Goal: Task Accomplishment & Management: Use online tool/utility

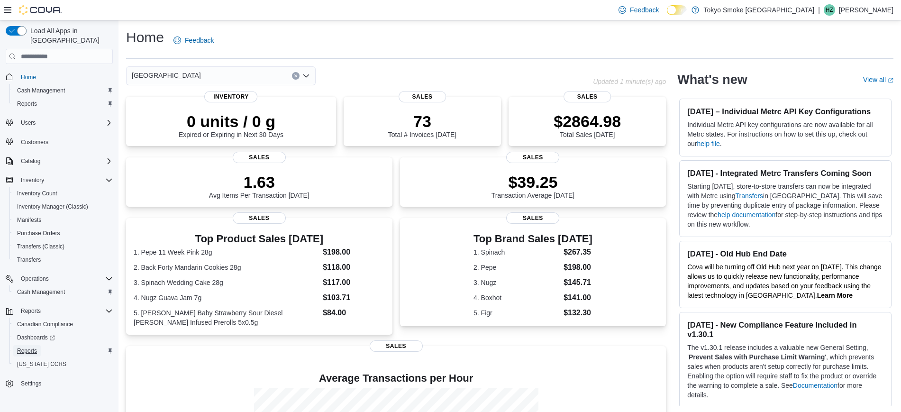
click at [26, 347] on span "Reports" at bounding box center [27, 351] width 20 height 8
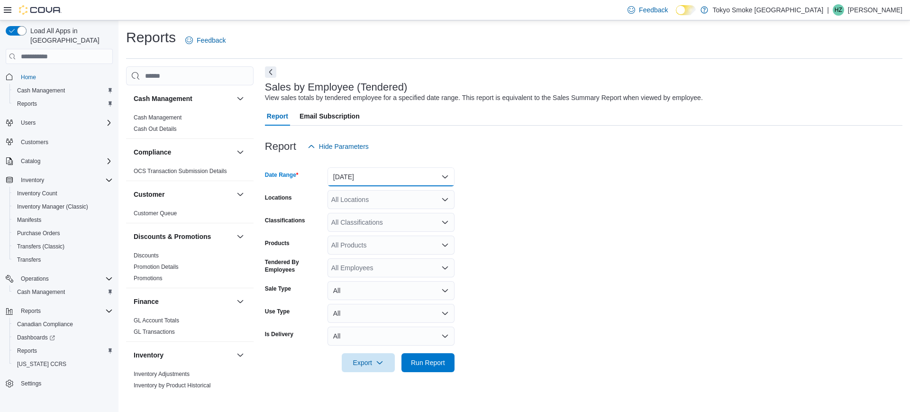
click at [357, 176] on button "[DATE]" at bounding box center [390, 176] width 127 height 19
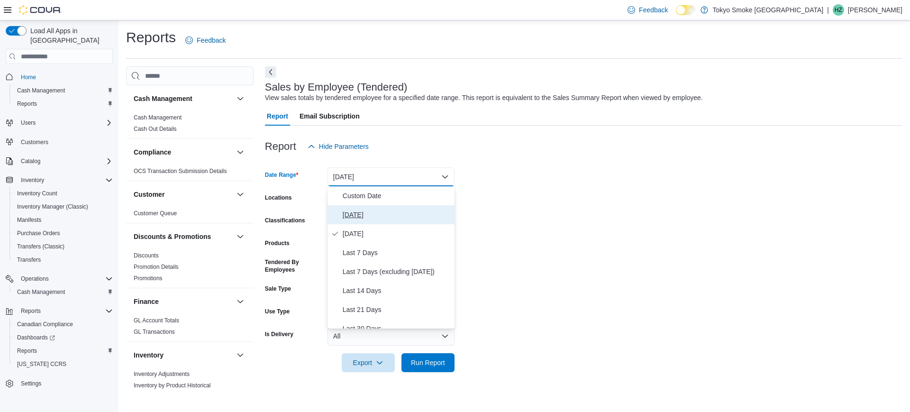
click at [357, 211] on span "[DATE]" at bounding box center [397, 214] width 108 height 11
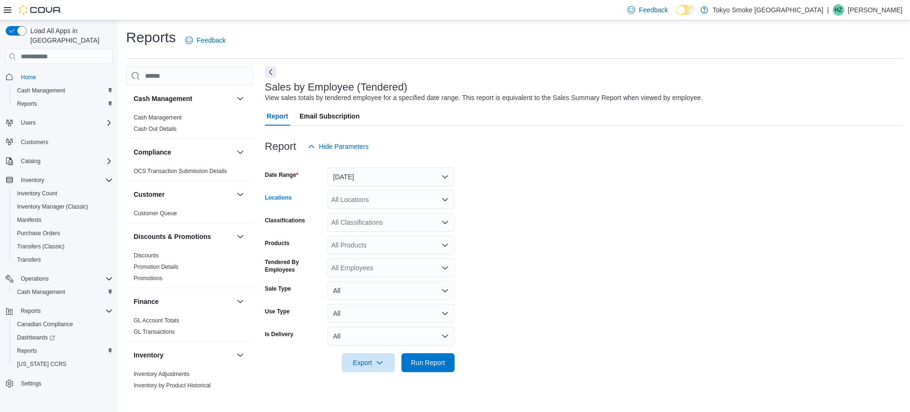
click at [396, 194] on div "All Locations" at bounding box center [390, 199] width 127 height 19
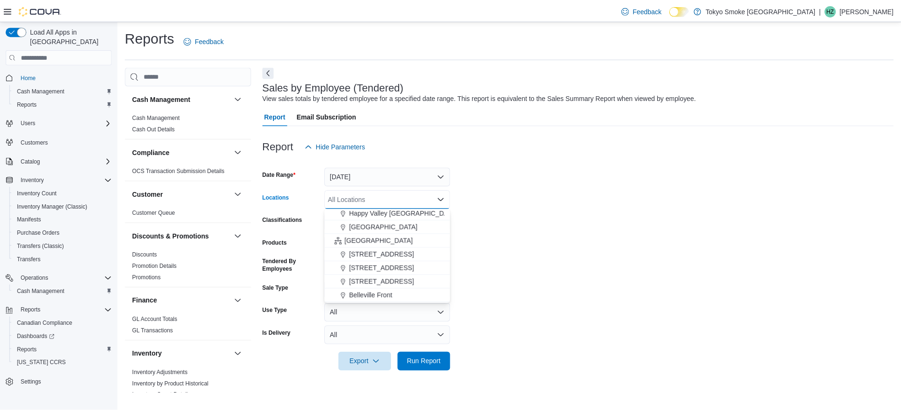
scroll to position [196, 0]
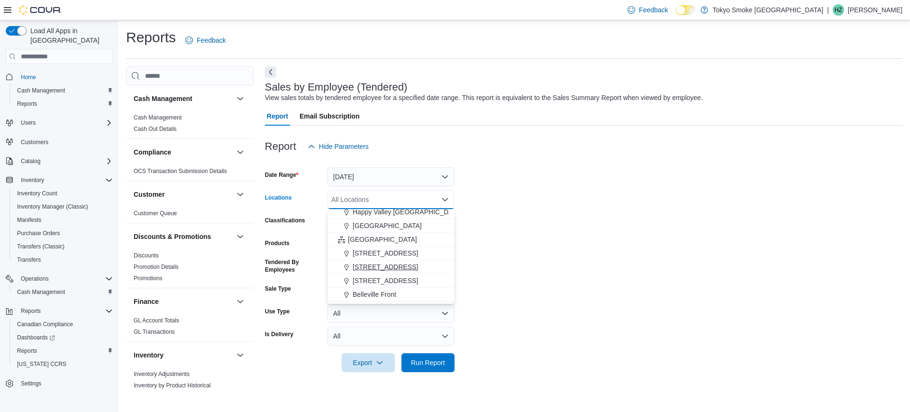
click at [373, 268] on span "[STREET_ADDRESS]" at bounding box center [384, 266] width 65 height 9
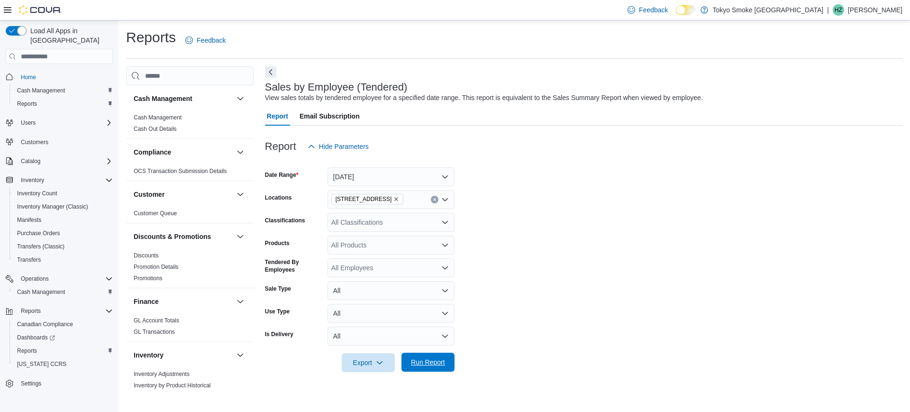
click at [434, 358] on span "Run Report" at bounding box center [428, 361] width 34 height 9
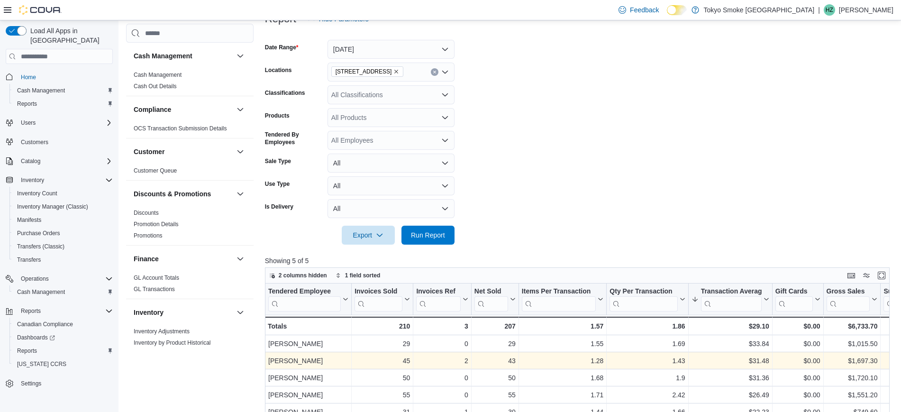
scroll to position [116, 0]
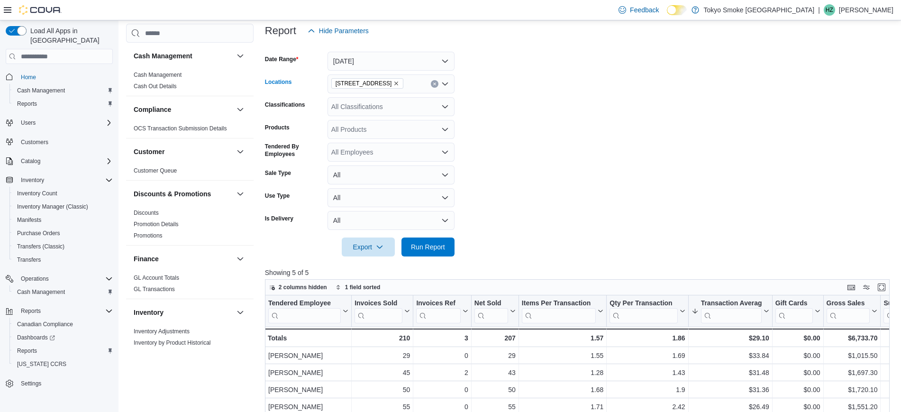
click at [435, 83] on icon "Clear input" at bounding box center [434, 84] width 2 height 2
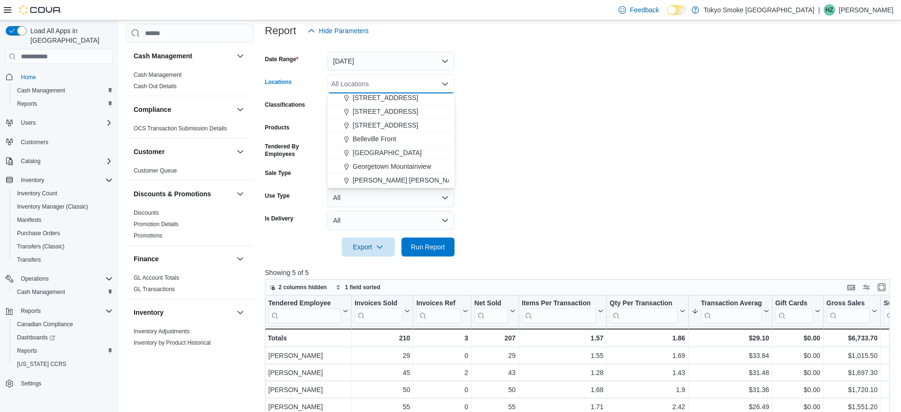
scroll to position [237, 0]
click at [409, 153] on span "[GEOGRAPHIC_DATA]" at bounding box center [386, 151] width 69 height 9
click at [436, 238] on span "Run Report" at bounding box center [428, 246] width 42 height 19
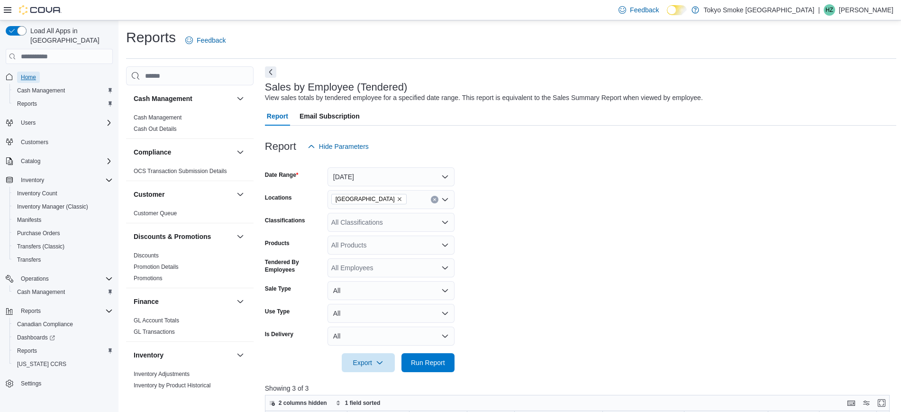
click at [27, 73] on span "Home" at bounding box center [28, 77] width 15 height 8
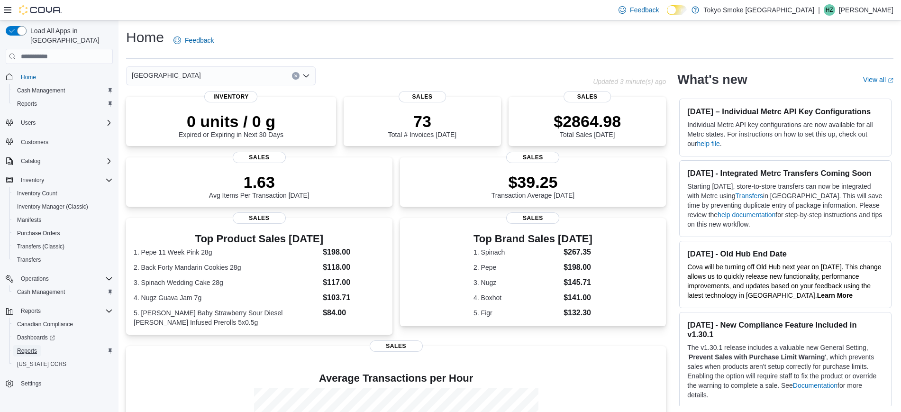
click at [36, 347] on span "Reports" at bounding box center [27, 351] width 20 height 8
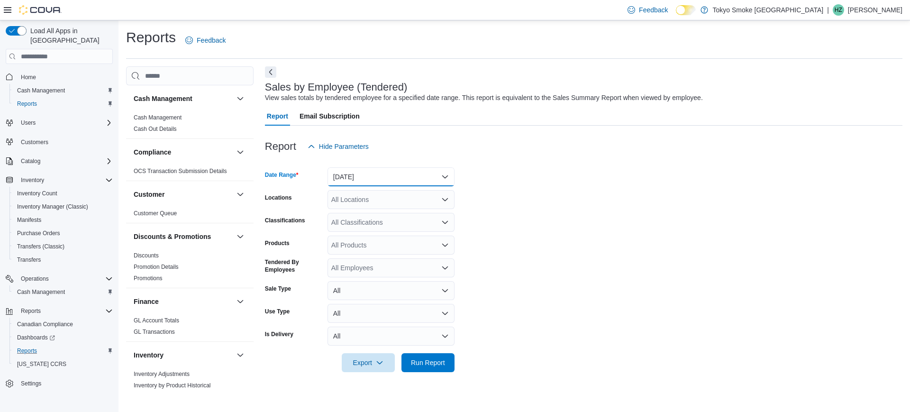
click at [415, 170] on button "[DATE]" at bounding box center [390, 176] width 127 height 19
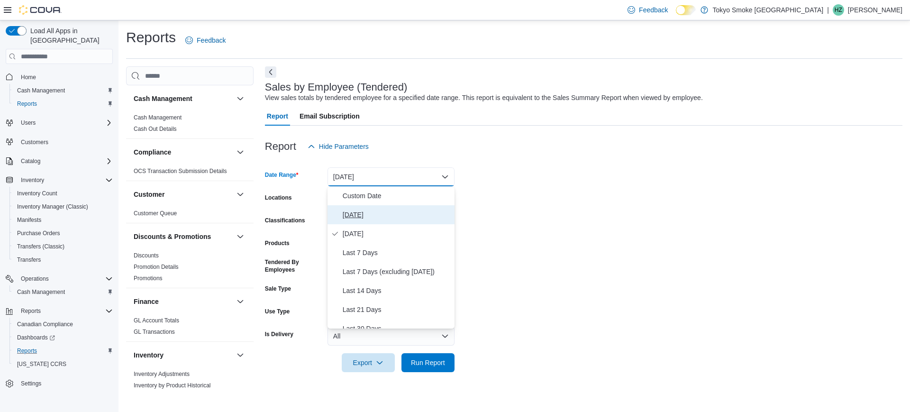
click at [342, 221] on button "[DATE]" at bounding box center [390, 214] width 127 height 19
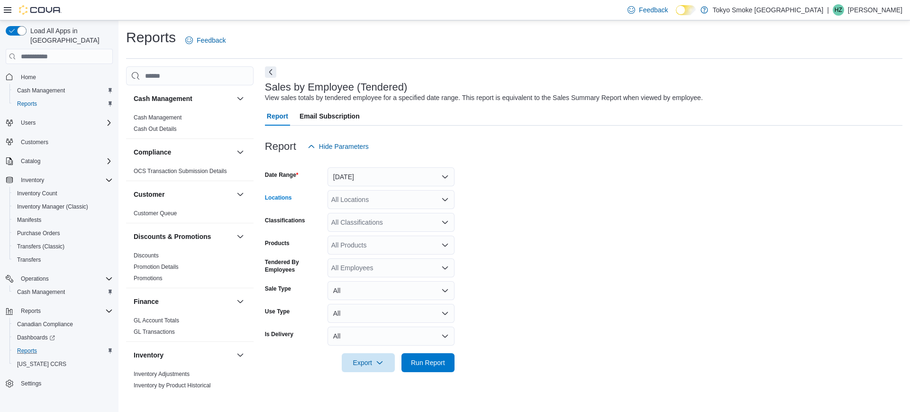
click at [406, 199] on div "All Locations" at bounding box center [390, 199] width 127 height 19
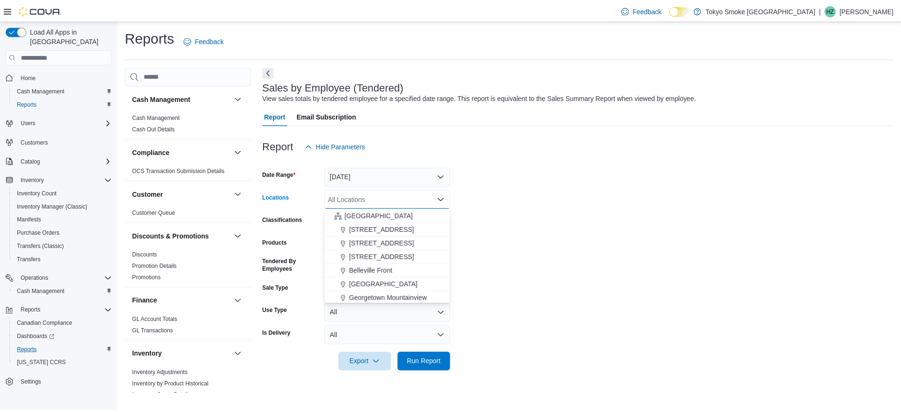
scroll to position [220, 0]
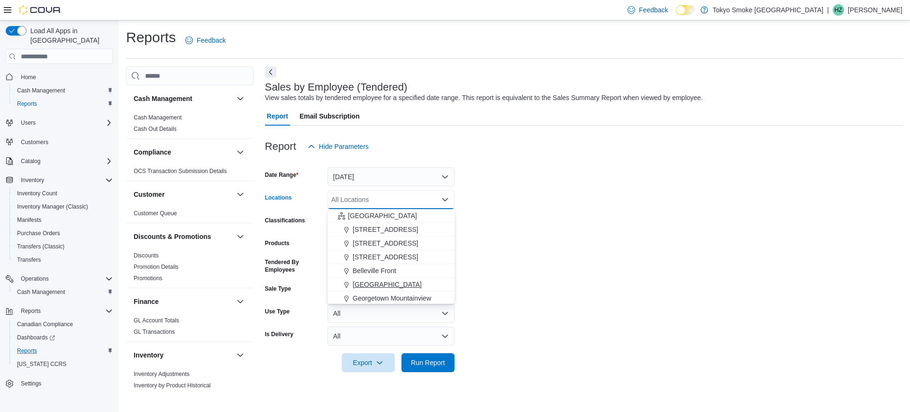
click at [401, 284] on span "[GEOGRAPHIC_DATA]" at bounding box center [386, 283] width 69 height 9
click at [445, 361] on span "Run Report" at bounding box center [428, 361] width 42 height 19
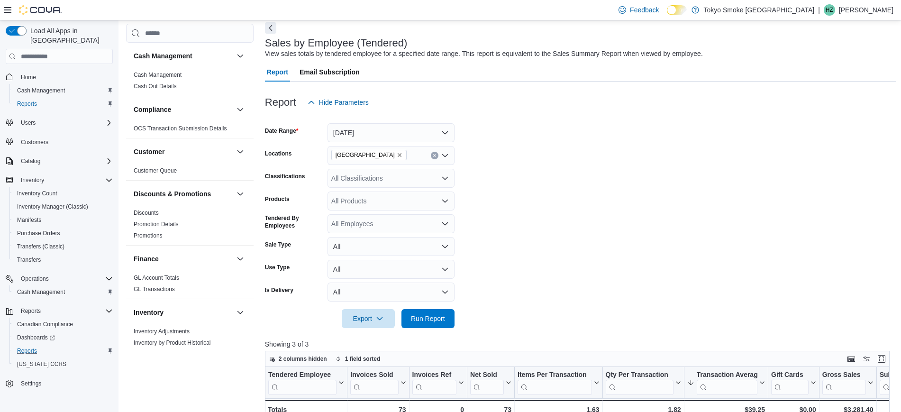
scroll to position [42, 0]
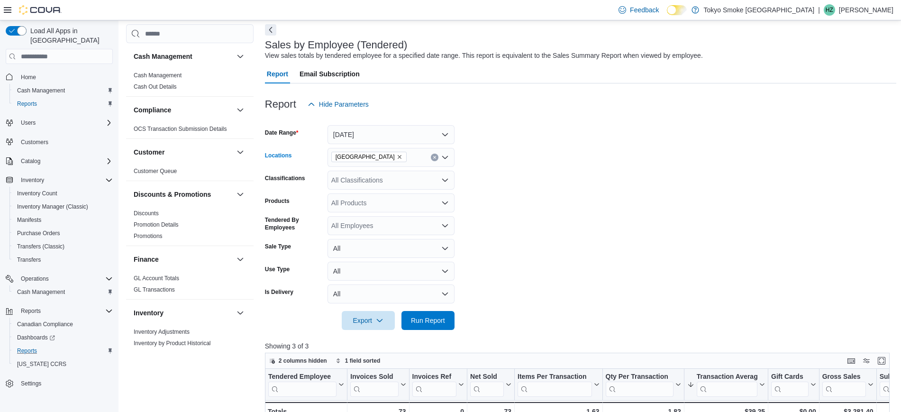
click at [434, 160] on button "Clear input" at bounding box center [435, 157] width 8 height 8
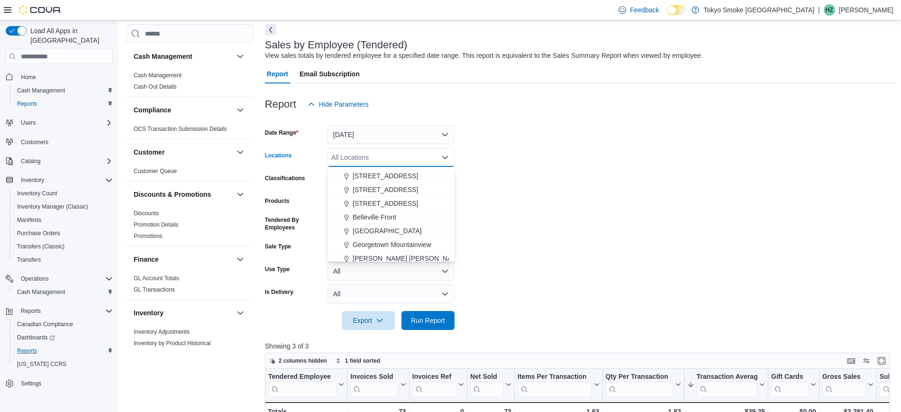
scroll to position [234, 0]
click at [394, 173] on div "[STREET_ADDRESS]" at bounding box center [391, 173] width 116 height 9
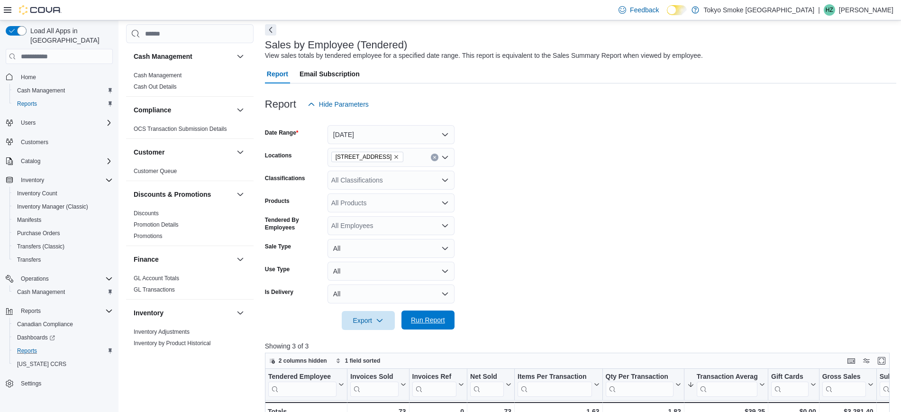
click at [429, 321] on span "Run Report" at bounding box center [428, 319] width 34 height 9
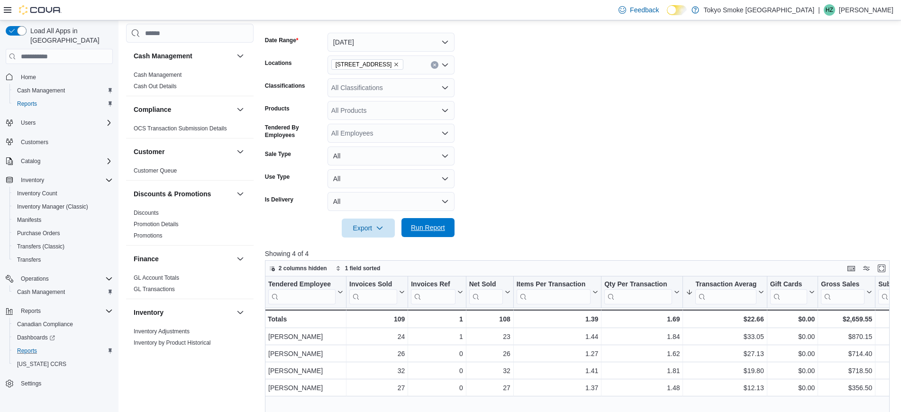
scroll to position [102, 0]
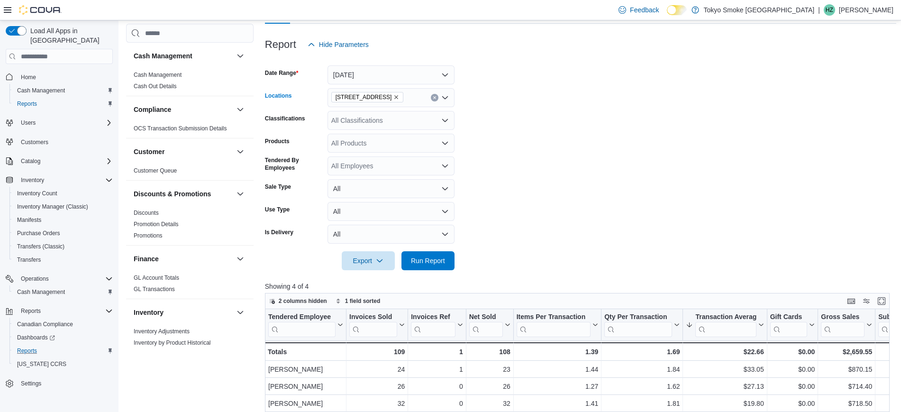
click at [434, 99] on icon "Clear input" at bounding box center [435, 98] width 4 height 4
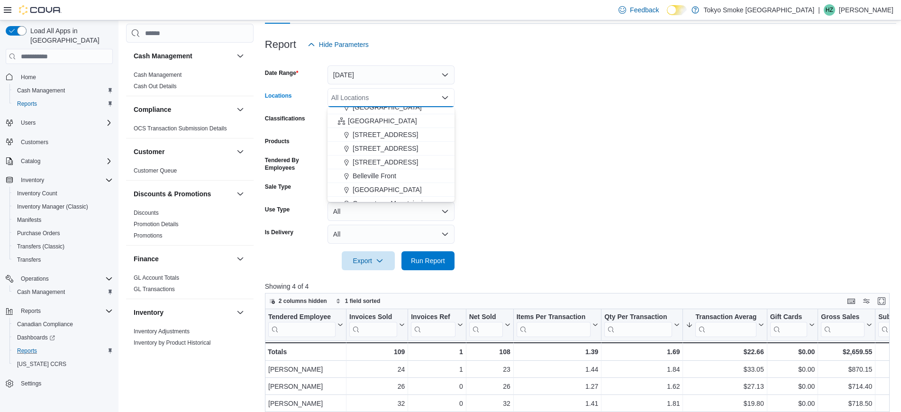
scroll to position [222, 0]
click at [389, 177] on span "[GEOGRAPHIC_DATA]" at bounding box center [386, 179] width 69 height 9
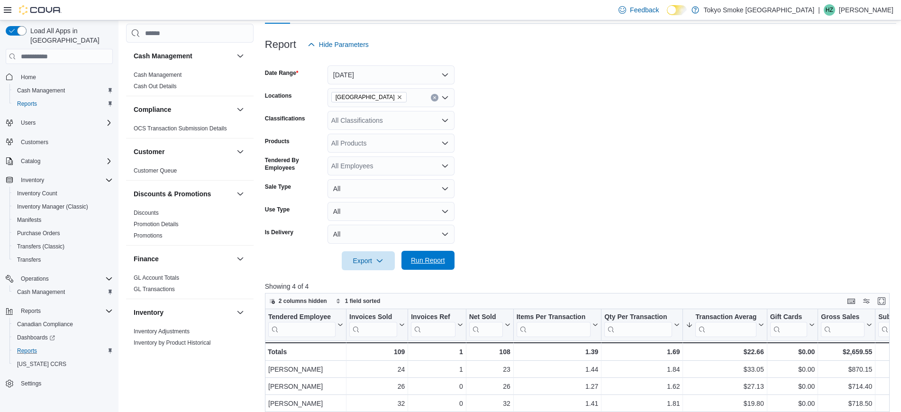
click at [440, 262] on span "Run Report" at bounding box center [428, 259] width 34 height 9
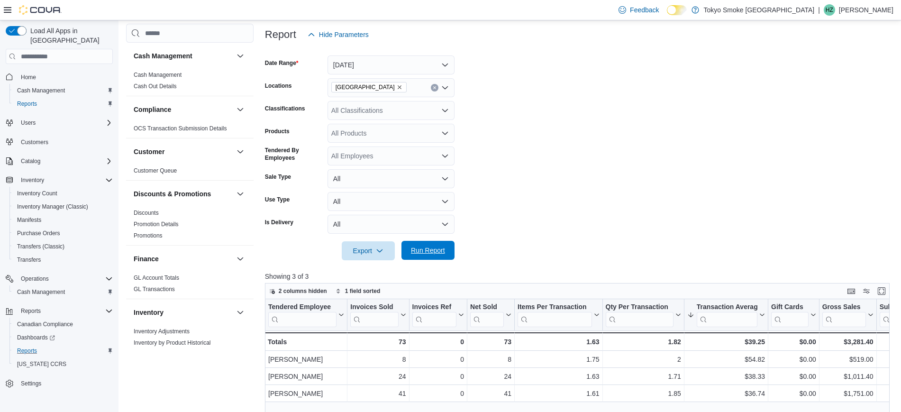
scroll to position [113, 0]
click at [431, 89] on div "[GEOGRAPHIC_DATA]" at bounding box center [390, 86] width 127 height 19
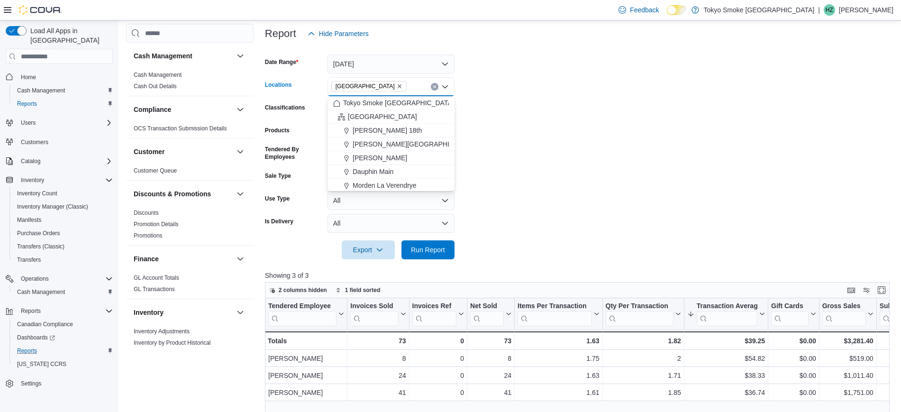
click at [433, 86] on icon "Clear input" at bounding box center [434, 87] width 2 height 2
click at [391, 156] on span "[PERSON_NAME] [PERSON_NAME]" at bounding box center [407, 156] width 111 height 9
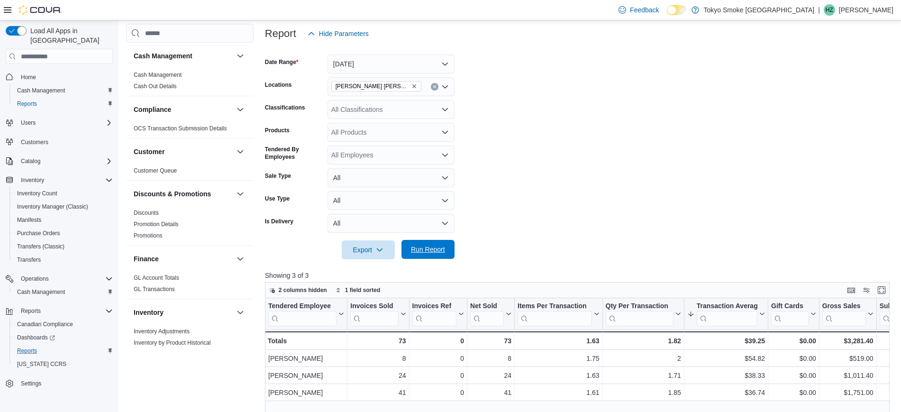
click at [436, 244] on span "Run Report" at bounding box center [428, 249] width 42 height 19
click at [409, 91] on div "[PERSON_NAME] [PERSON_NAME]" at bounding box center [390, 86] width 127 height 19
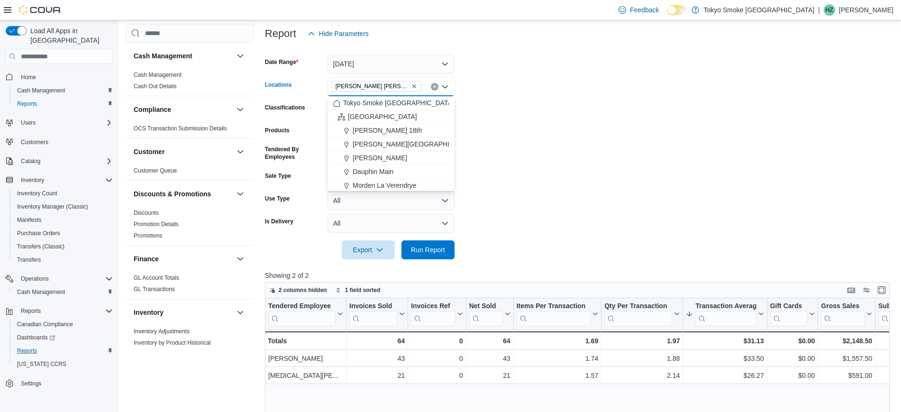
click at [435, 84] on button "Clear input" at bounding box center [435, 87] width 8 height 8
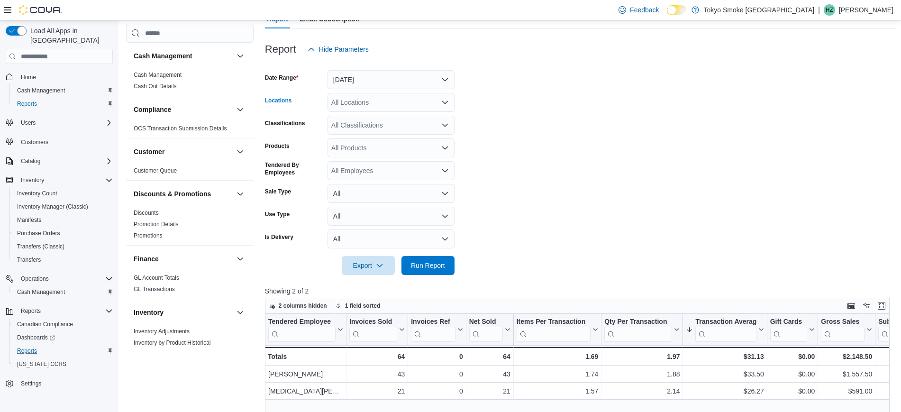
scroll to position [99, 0]
click at [434, 104] on div "All Locations" at bounding box center [390, 100] width 127 height 19
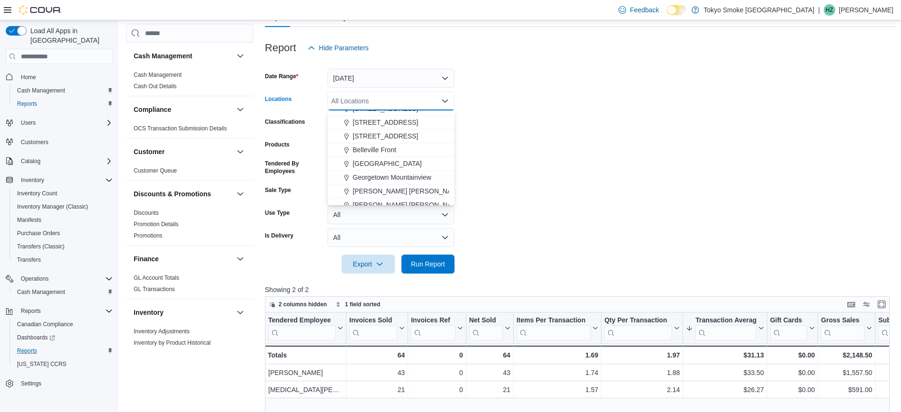
scroll to position [243, 0]
click at [411, 176] on span "Georgetown Mountainview" at bounding box center [391, 175] width 79 height 9
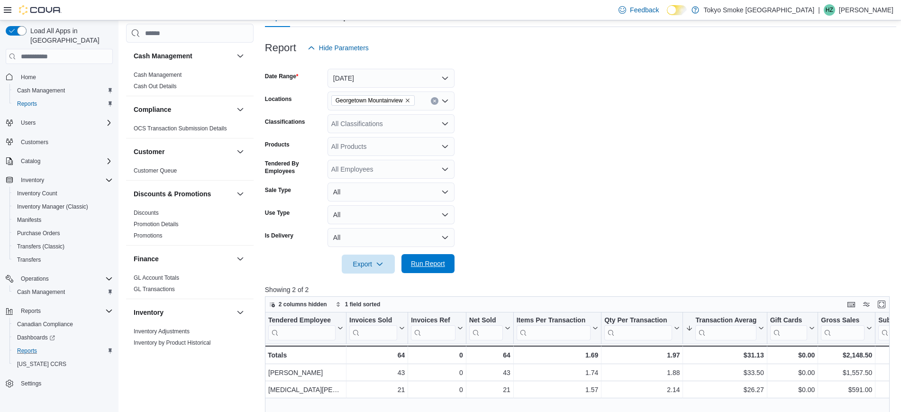
click at [415, 258] on span "Run Report" at bounding box center [428, 263] width 42 height 19
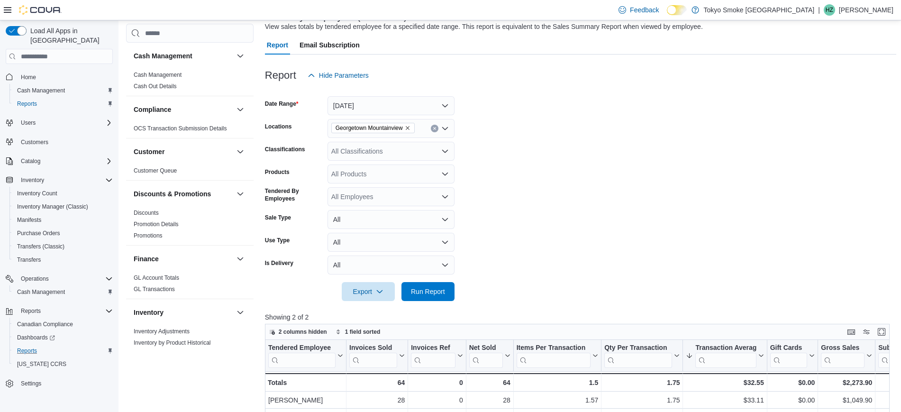
scroll to position [71, 0]
click at [434, 135] on div "Georgetown Mountainview" at bounding box center [390, 128] width 127 height 19
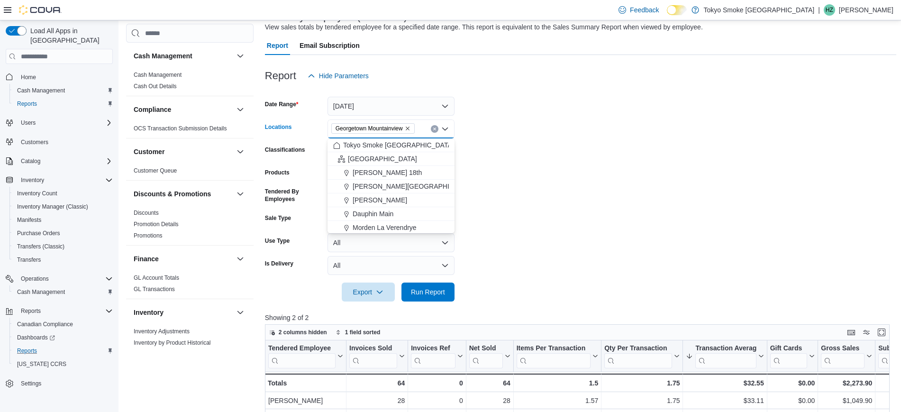
click at [433, 127] on icon "Clear input" at bounding box center [435, 129] width 4 height 4
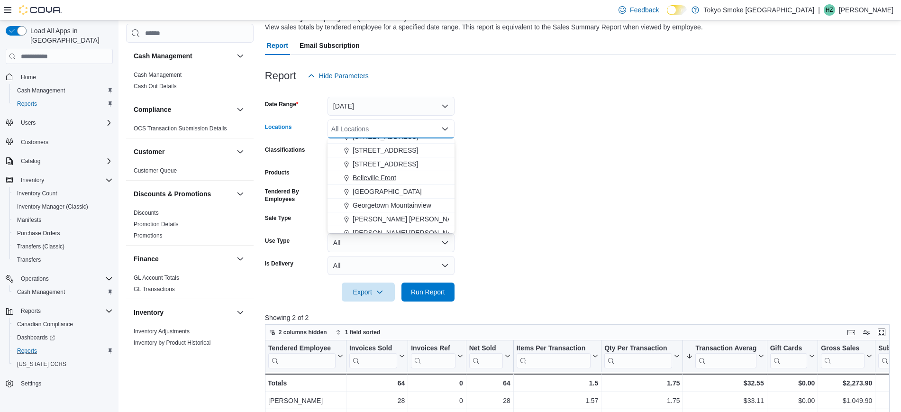
scroll to position [243, 0]
click at [381, 178] on span "Belleville Front" at bounding box center [374, 176] width 44 height 9
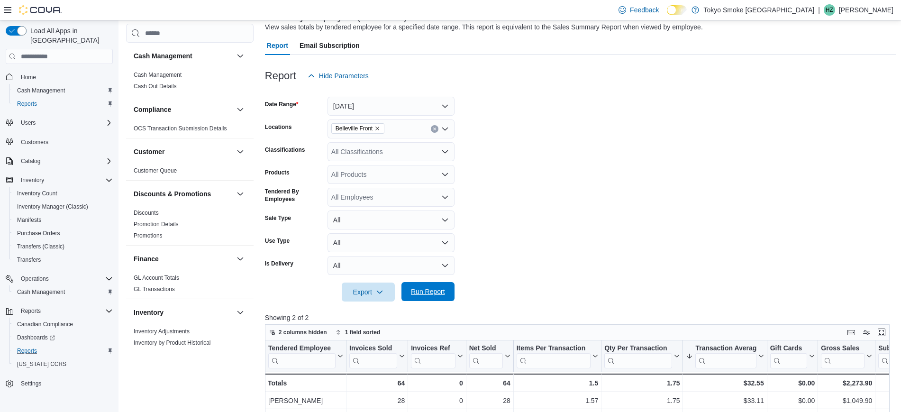
click at [412, 290] on span "Run Report" at bounding box center [428, 291] width 34 height 9
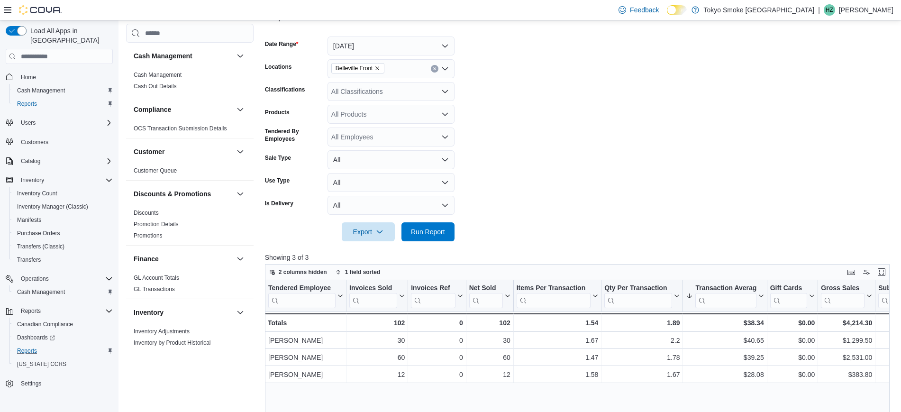
scroll to position [71, 0]
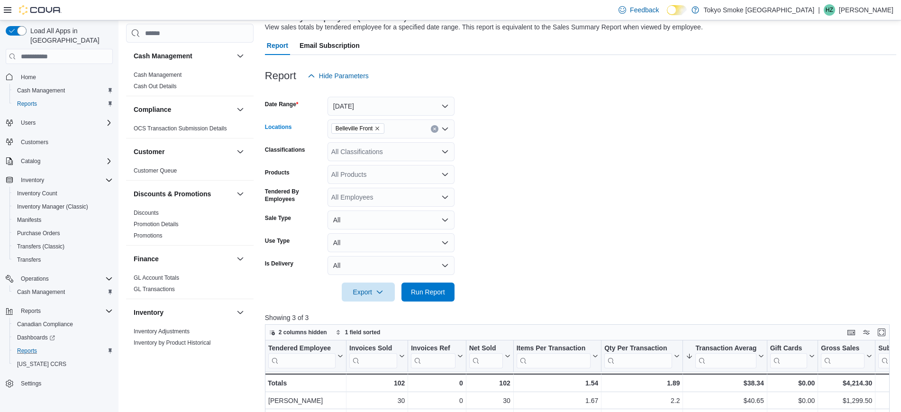
click at [437, 129] on button "Clear input" at bounding box center [435, 129] width 8 height 8
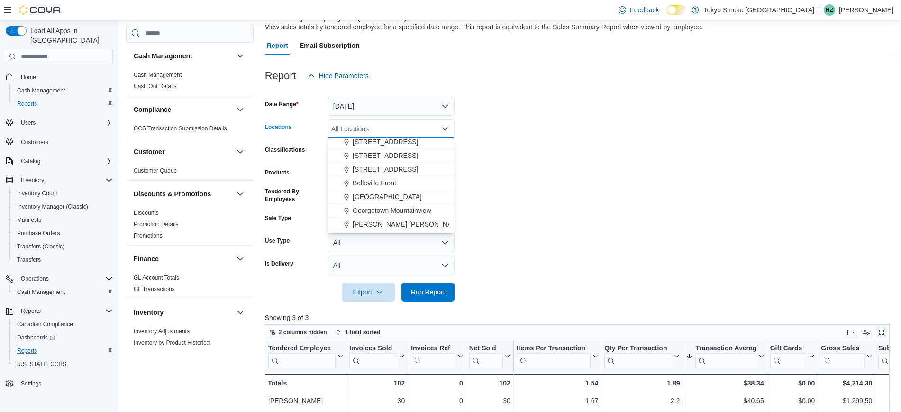
scroll to position [239, 0]
click at [391, 195] on span "[GEOGRAPHIC_DATA]" at bounding box center [386, 194] width 69 height 9
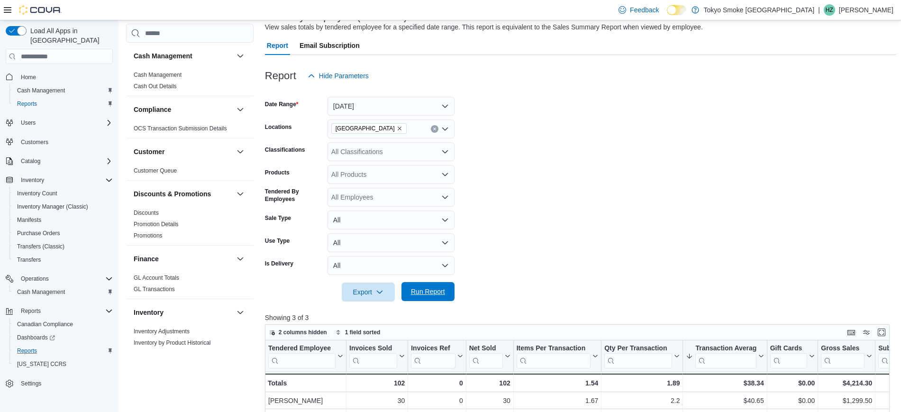
click at [415, 289] on span "Run Report" at bounding box center [428, 291] width 34 height 9
